Goal: Information Seeking & Learning: Find specific fact

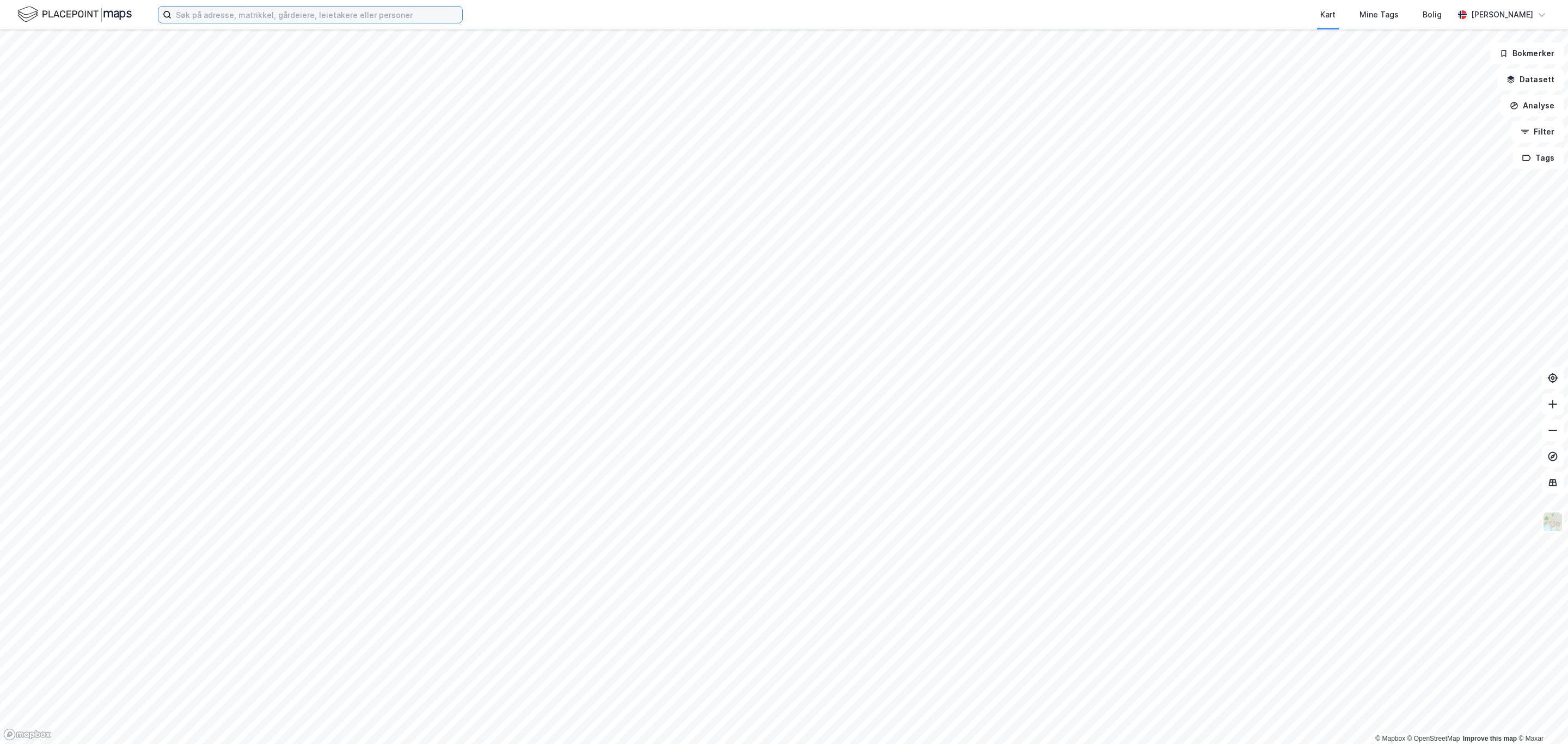
click at [313, 8] on input at bounding box center [317, 15] width 291 height 16
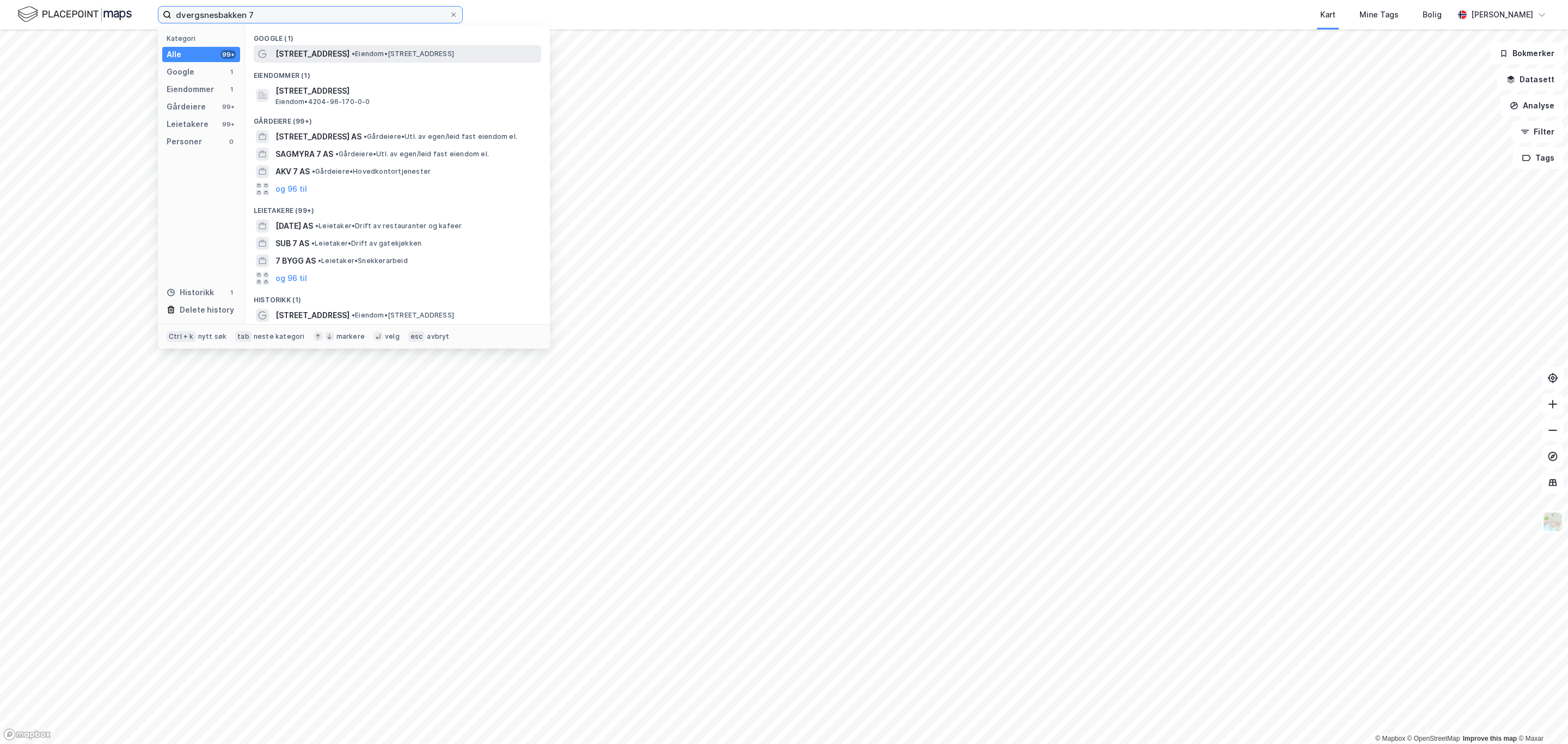
type input "dvergsnesbakken 7"
click at [381, 54] on span "• Eiendom • [STREET_ADDRESS]" at bounding box center [403, 54] width 102 height 9
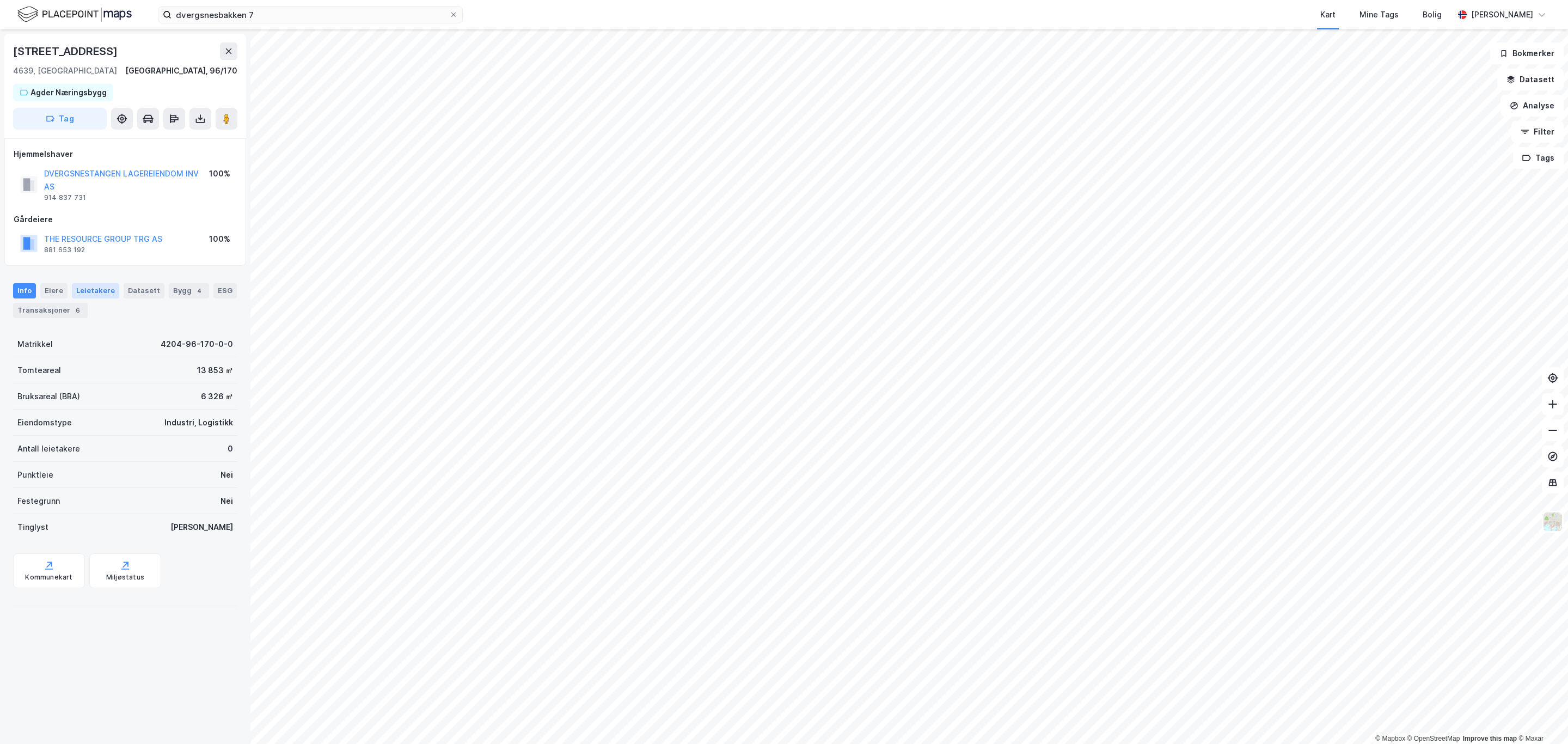
click at [97, 285] on div "Leietakere" at bounding box center [96, 290] width 47 height 15
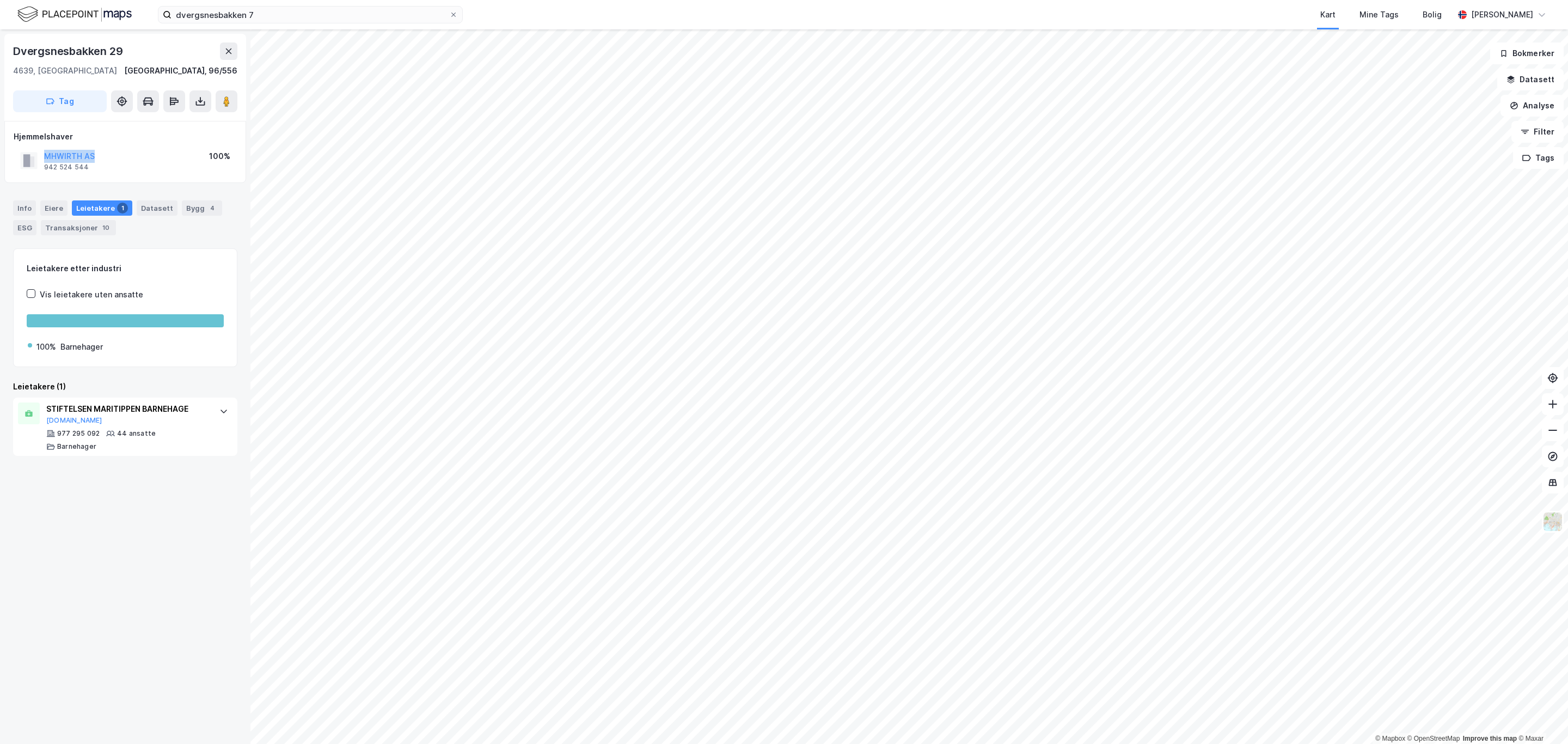
drag, startPoint x: 105, startPoint y: 155, endPoint x: 37, endPoint y: 149, distance: 68.3
click at [37, 149] on div "MHWIRTH AS 942 524 544 100%" at bounding box center [125, 160] width 223 height 26
copy button "MHWIRTH AS"
